Goal: Information Seeking & Learning: Learn about a topic

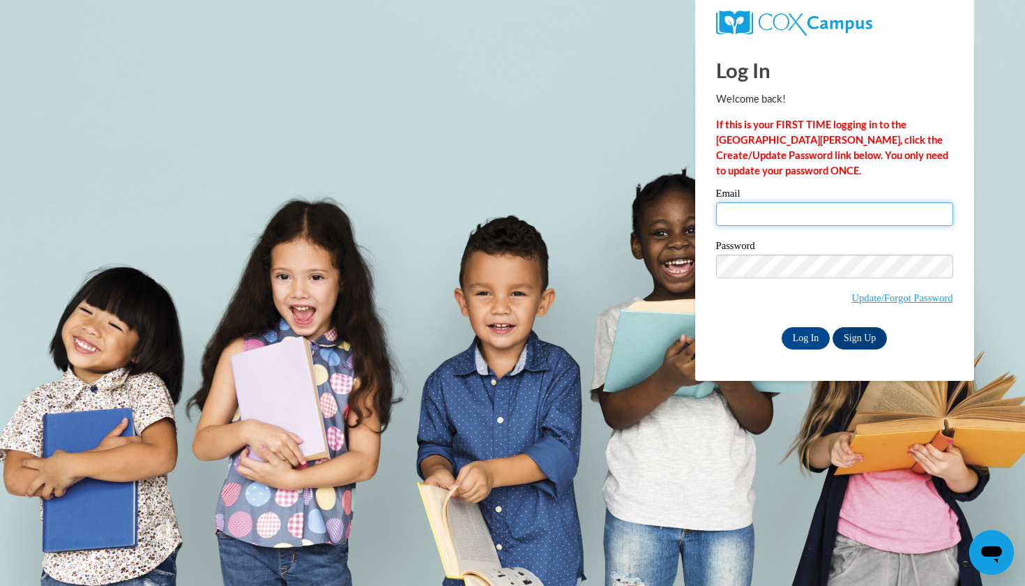
type input "sierra.hunter@gcpsk12.org"
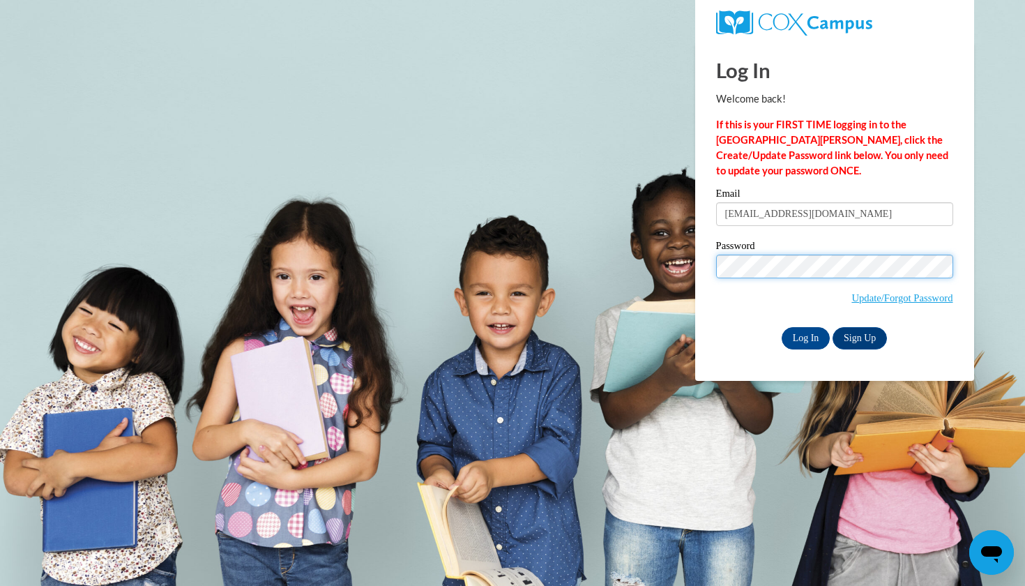
click at [805, 335] on input "Log In" at bounding box center [806, 338] width 49 height 22
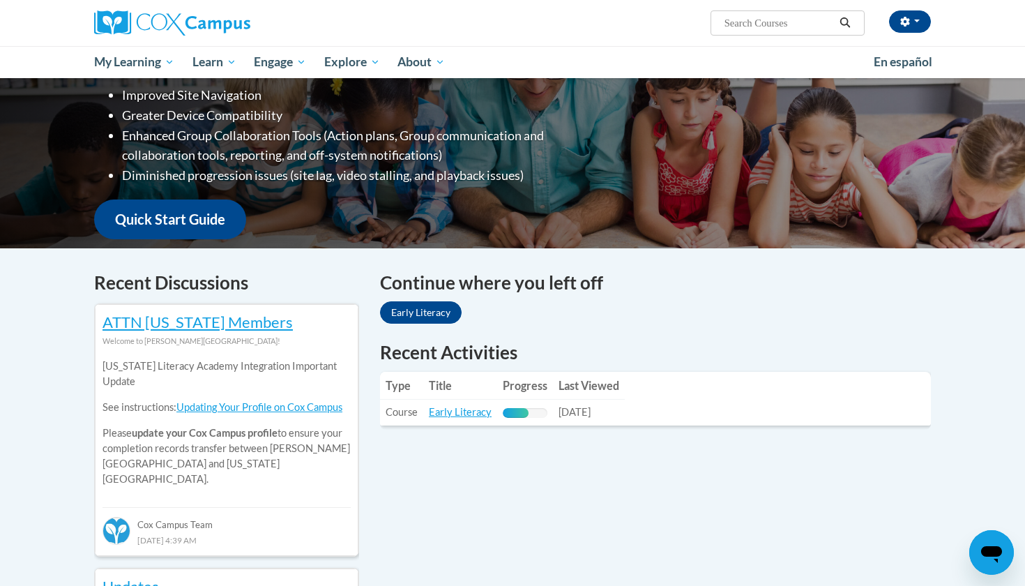
scroll to position [162, 0]
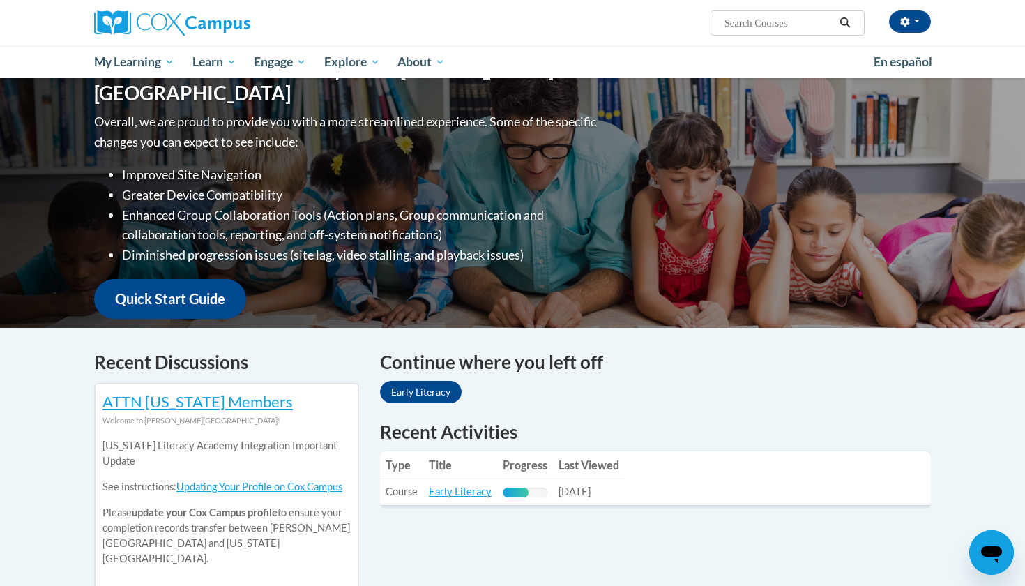
click at [433, 397] on link "Early Literacy" at bounding box center [421, 392] width 82 height 22
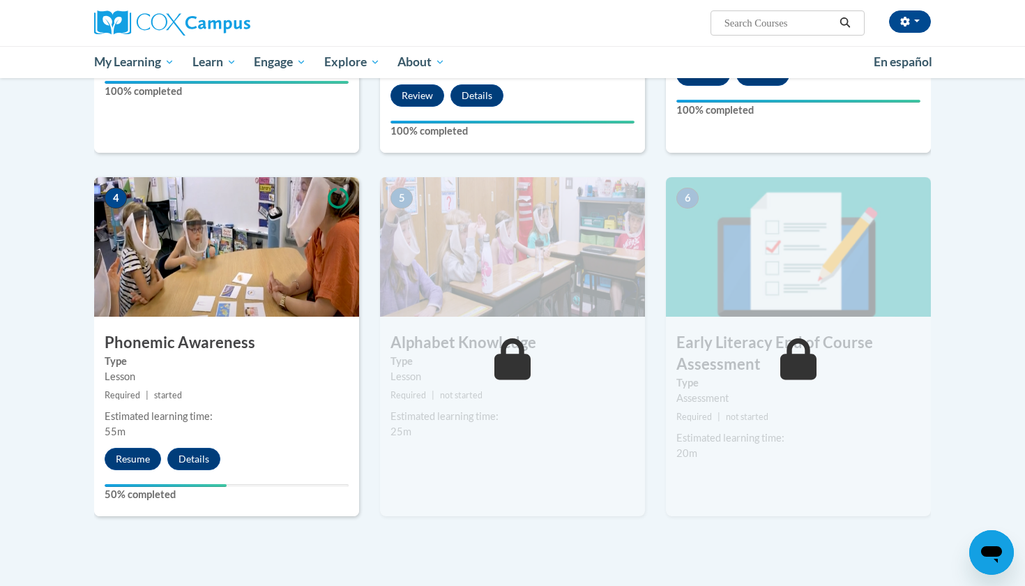
scroll to position [649, 0]
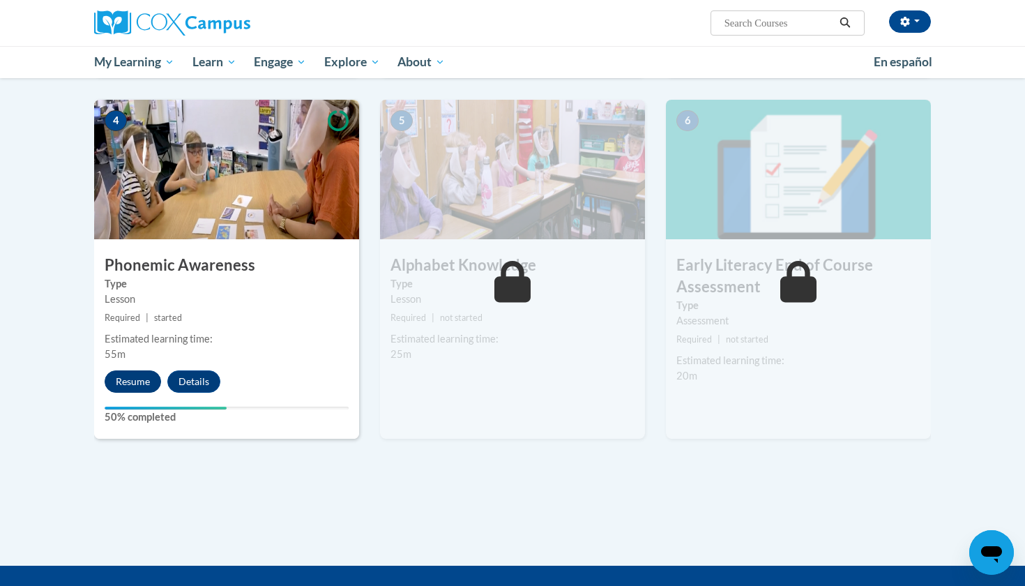
click at [143, 381] on button "Resume" at bounding box center [133, 381] width 56 height 22
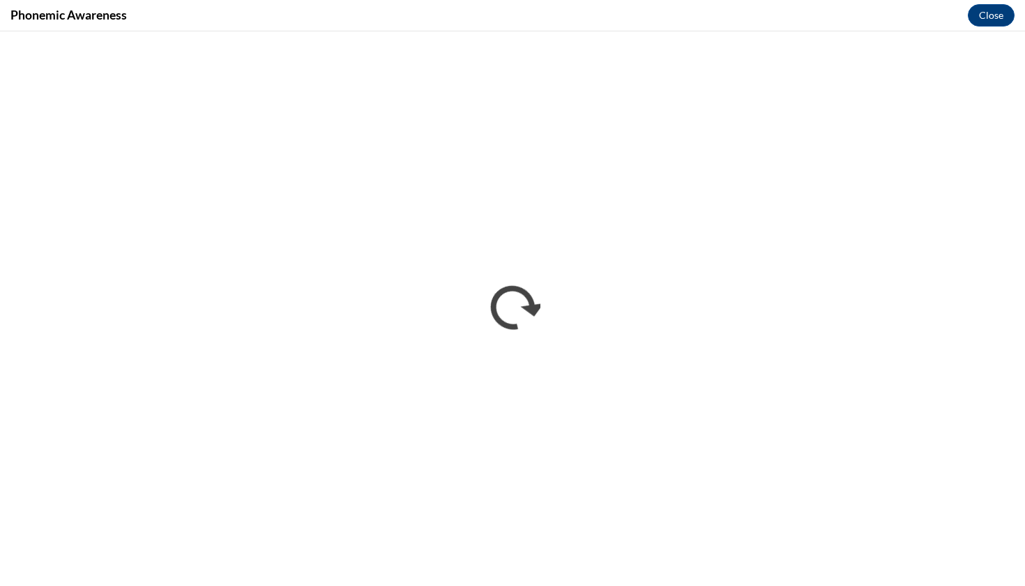
scroll to position [0, 0]
